Goal: Information Seeking & Learning: Learn about a topic

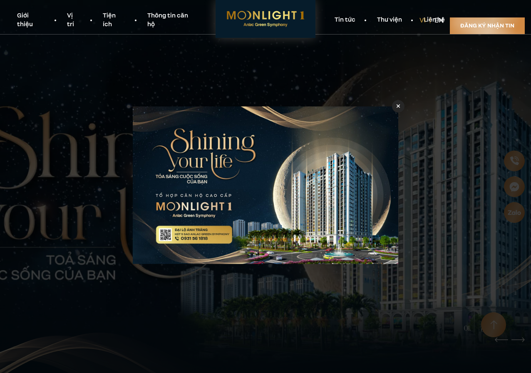
click at [398, 106] on icon at bounding box center [399, 106] width 4 height 6
click at [400, 107] on icon at bounding box center [399, 106] width 4 height 6
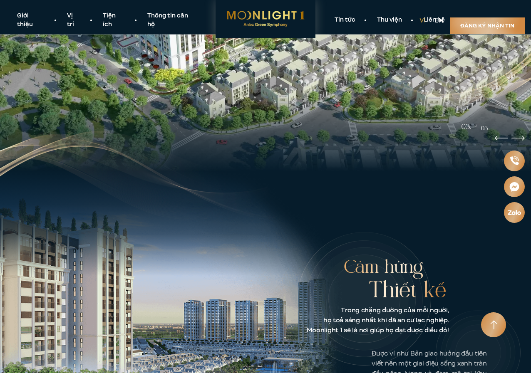
scroll to position [194, 0]
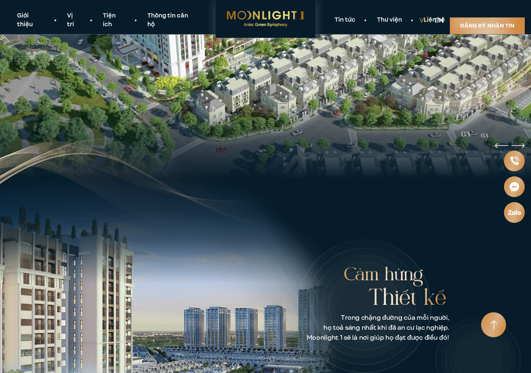
click at [27, 16] on link "Giới thiệu" at bounding box center [31, 20] width 50 height 17
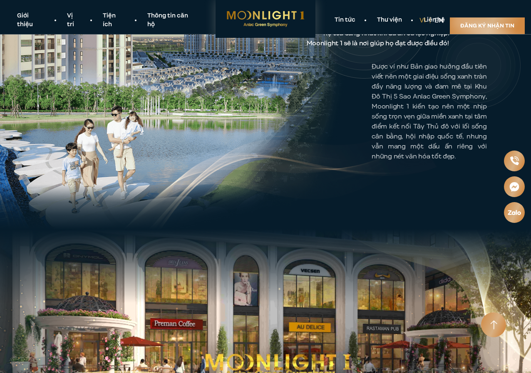
scroll to position [470, 0]
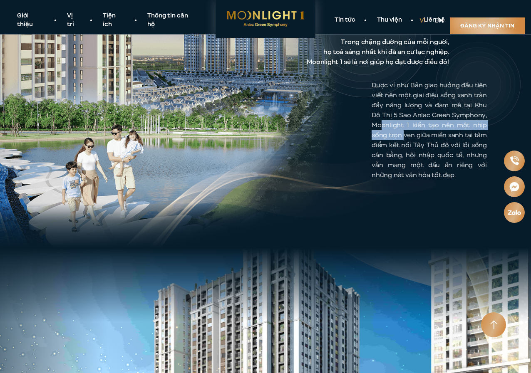
drag, startPoint x: 411, startPoint y: 114, endPoint x: 450, endPoint y: 123, distance: 39.8
click at [450, 123] on p "Được ví như Bản giao hưởng đầu tiên viết nên một giai điệu sống x…" at bounding box center [429, 130] width 115 height 100
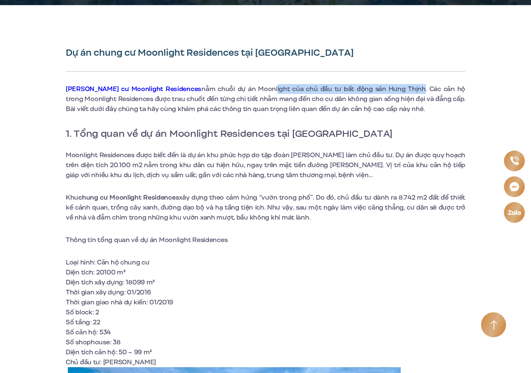
drag, startPoint x: 235, startPoint y: 88, endPoint x: 371, endPoint y: 90, distance: 136.6
click at [371, 90] on span "nằm chuỗi dự án Moonlight của chủ đầu tư bất động sản Hưng Thịnh. Các căn hộ tr…" at bounding box center [266, 99] width 400 height 29
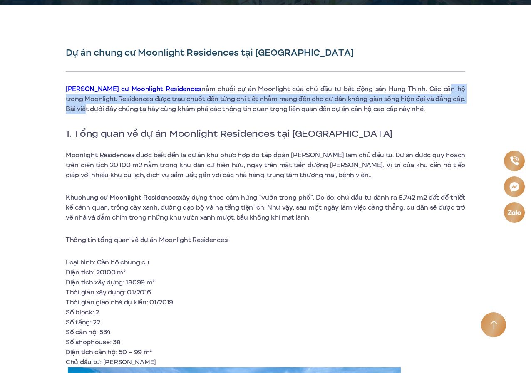
drag, startPoint x: 397, startPoint y: 90, endPoint x: 432, endPoint y: 97, distance: 35.5
click at [432, 97] on span "nằm chuỗi dự án Moonlight của chủ đầu tư bất động sản Hưng Thịnh. Các căn hộ tr…" at bounding box center [266, 99] width 400 height 29
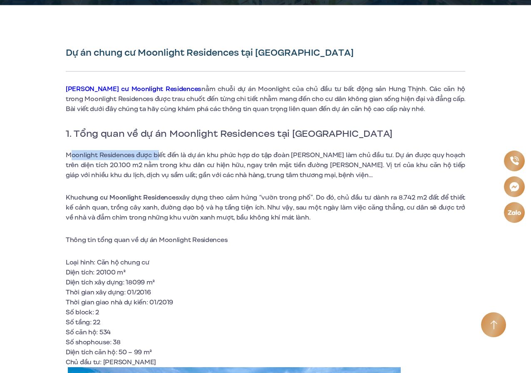
drag, startPoint x: 72, startPoint y: 155, endPoint x: 161, endPoint y: 157, distance: 89.1
click at [161, 157] on span "Moonlight Residences được biết đến là dự án khu phức hợp do tập đoàn Hưng Thịnh…" at bounding box center [266, 165] width 400 height 29
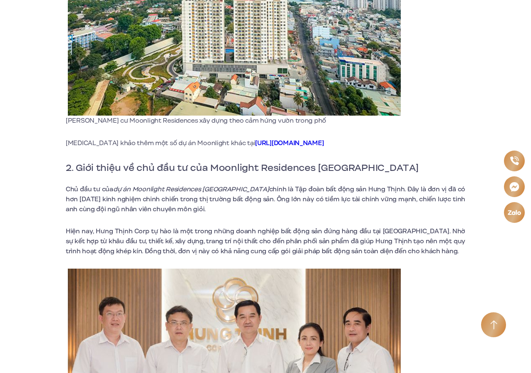
scroll to position [680, 0]
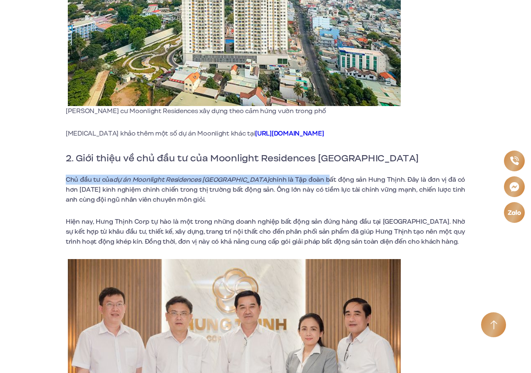
drag, startPoint x: 66, startPoint y: 179, endPoint x: 290, endPoint y: 178, distance: 224.4
click at [290, 178] on p "Chủ đầu tư của dự án Moonlight Residences Thủ Đức chính là Tập đoàn bất động sả…" at bounding box center [266, 190] width 400 height 30
click at [290, 178] on span "chính là Tập đoàn bất động sản Hưng Thịnh. Đây là đơn vị đã có hơn 15 năm kinh …" at bounding box center [266, 189] width 400 height 29
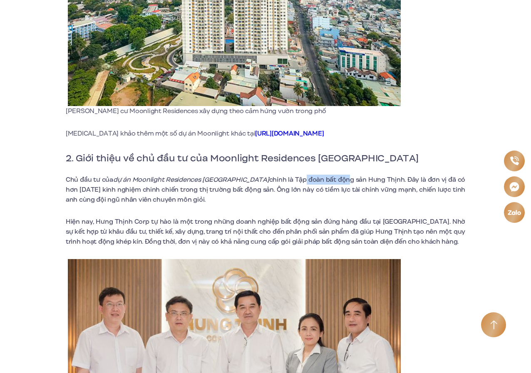
drag, startPoint x: 264, startPoint y: 179, endPoint x: 309, endPoint y: 173, distance: 46.2
